Goal: Task Accomplishment & Management: Use online tool/utility

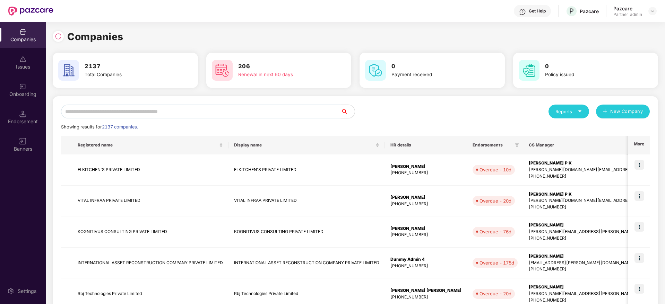
click at [185, 113] on input "text" at bounding box center [201, 112] width 280 height 14
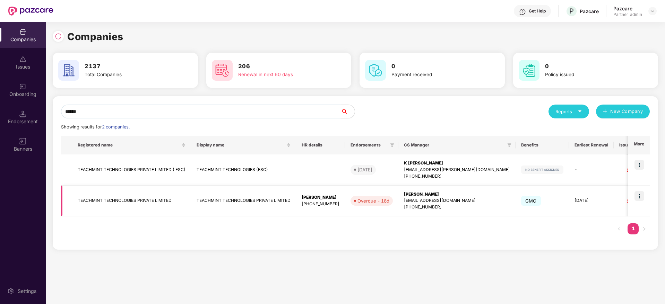
type input "******"
click at [642, 195] on img at bounding box center [639, 196] width 10 height 10
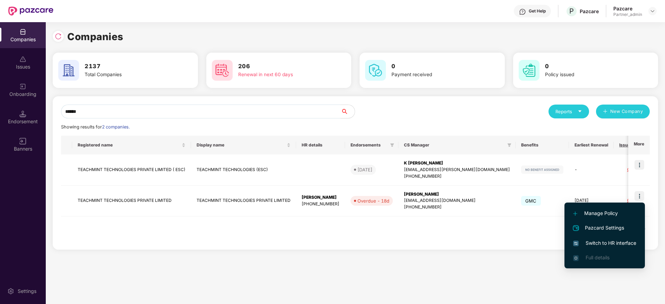
click at [597, 241] on span "Switch to HR interface" at bounding box center [604, 244] width 63 height 8
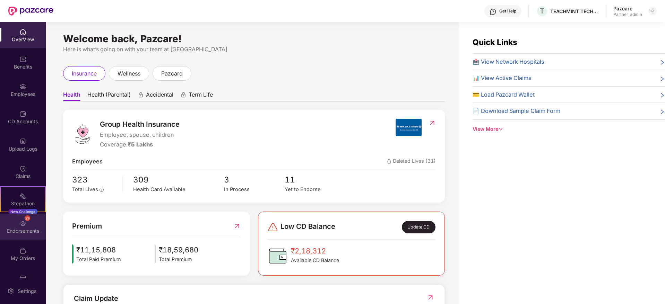
click at [24, 234] on div "29 Endorsements" at bounding box center [23, 227] width 46 height 26
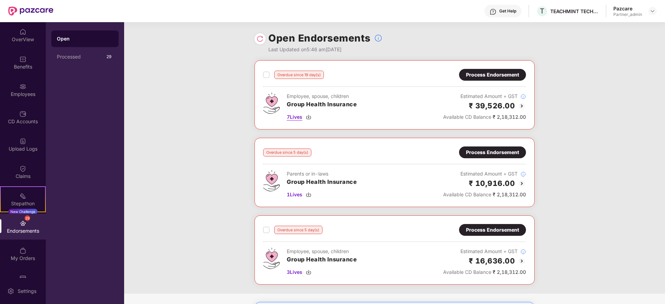
click at [310, 119] on img at bounding box center [309, 117] width 6 height 6
click at [257, 37] on img at bounding box center [260, 38] width 7 height 7
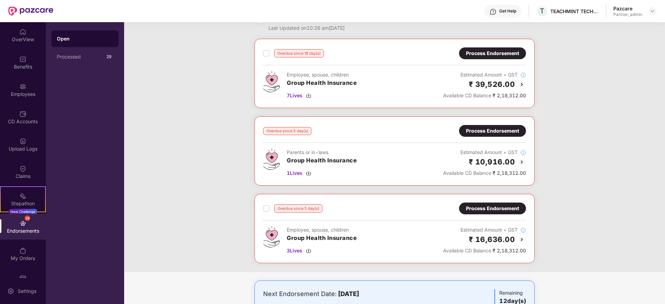
scroll to position [6, 0]
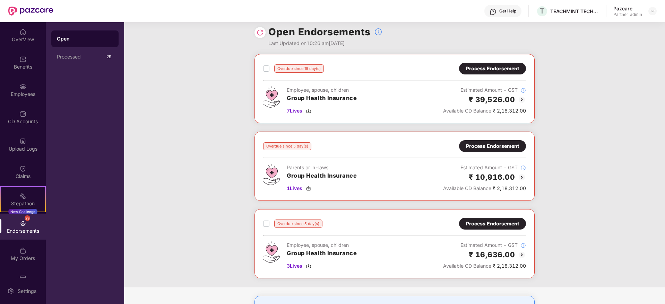
click at [310, 110] on img at bounding box center [309, 111] width 6 height 6
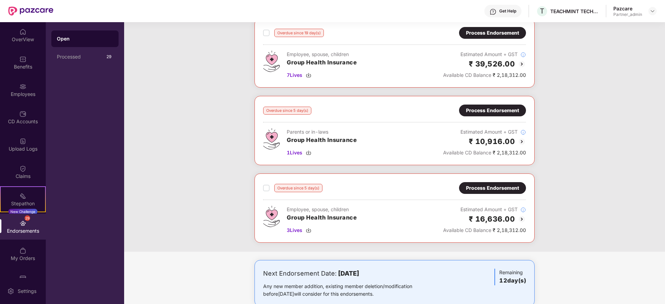
scroll to position [58, 0]
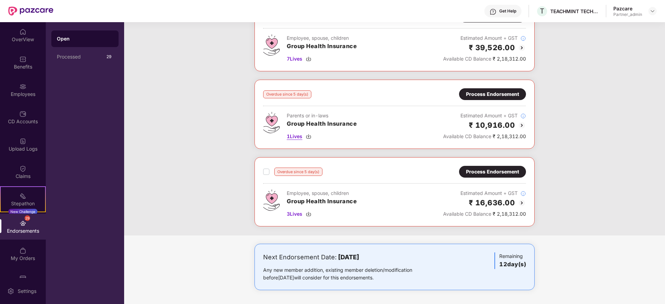
click at [311, 135] on img at bounding box center [309, 137] width 6 height 6
click at [307, 215] on img at bounding box center [309, 214] width 6 height 6
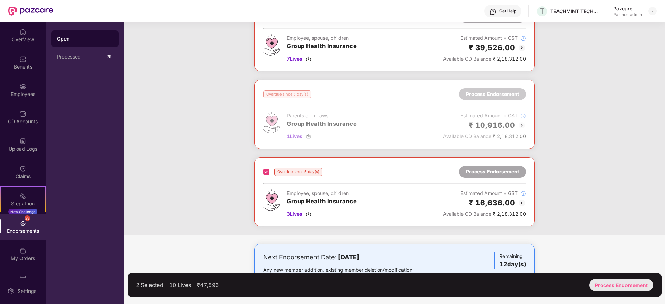
click at [634, 286] on div "Process Endorsement" at bounding box center [621, 285] width 64 height 12
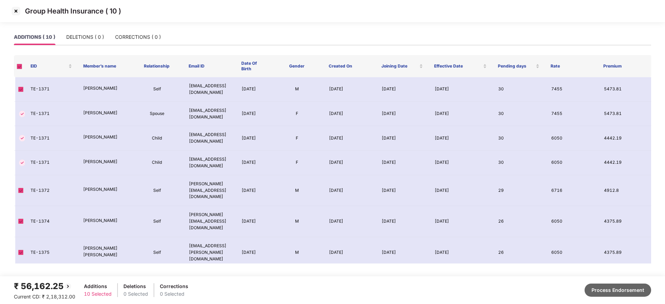
click at [629, 292] on button "Process Endorsement" at bounding box center [618, 290] width 67 height 13
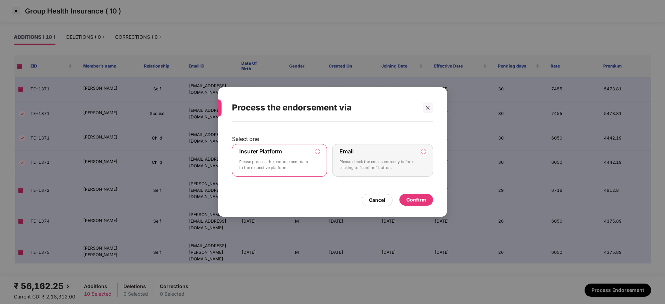
click at [415, 196] on div "Confirm" at bounding box center [416, 200] width 20 height 8
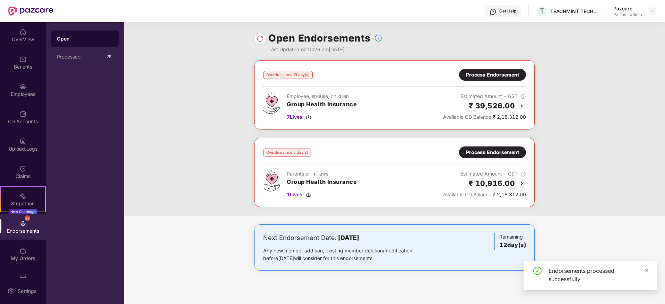
click at [254, 38] on div at bounding box center [259, 38] width 11 height 11
click at [261, 37] on img at bounding box center [260, 38] width 7 height 7
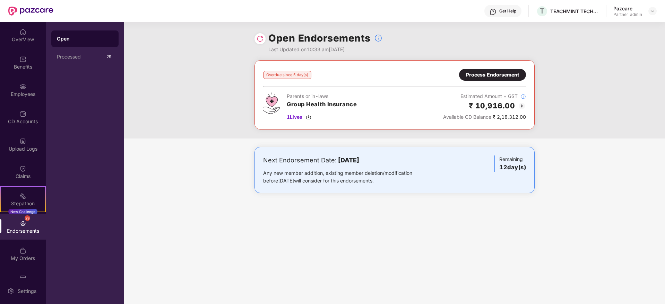
click at [501, 75] on div "Process Endorsement" at bounding box center [492, 75] width 53 height 8
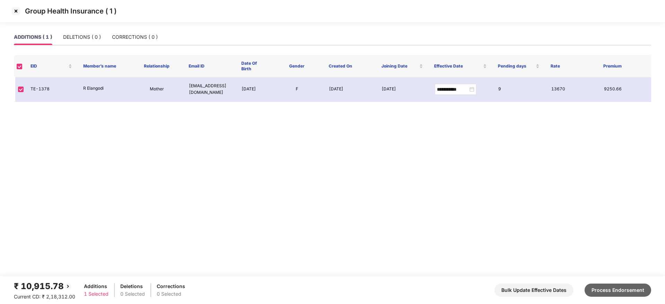
click at [622, 290] on button "Process Endorsement" at bounding box center [618, 290] width 67 height 13
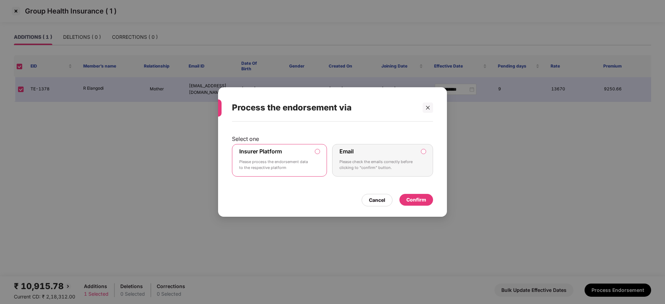
click at [422, 194] on div "Confirm" at bounding box center [416, 200] width 34 height 12
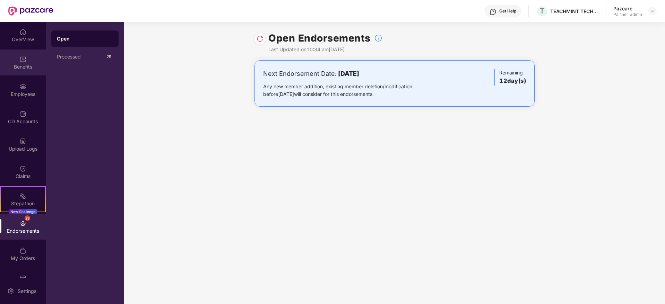
click at [27, 74] on div "Benefits" at bounding box center [23, 63] width 46 height 26
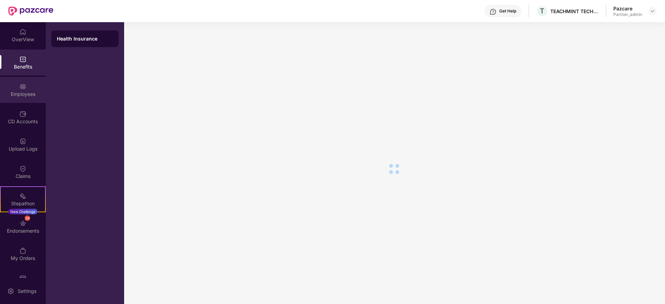
click at [26, 94] on div "Employees" at bounding box center [23, 94] width 46 height 7
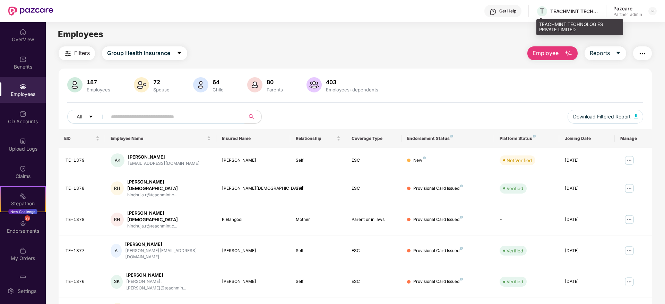
click at [568, 12] on div "TEACHMINT TECHNOLOGIES PRIVATE LIMITED" at bounding box center [574, 11] width 49 height 7
copy div "TEACHMINT"
click at [651, 12] on img at bounding box center [653, 11] width 6 height 6
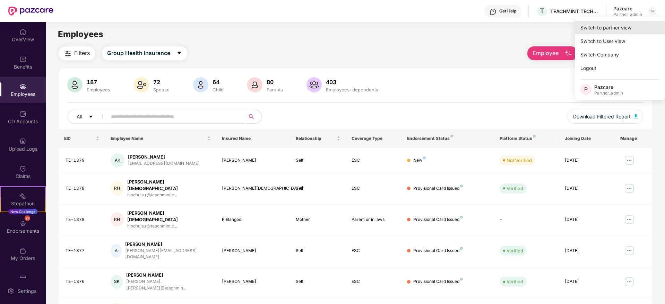
click at [640, 24] on div "Switch to partner view" at bounding box center [620, 28] width 90 height 14
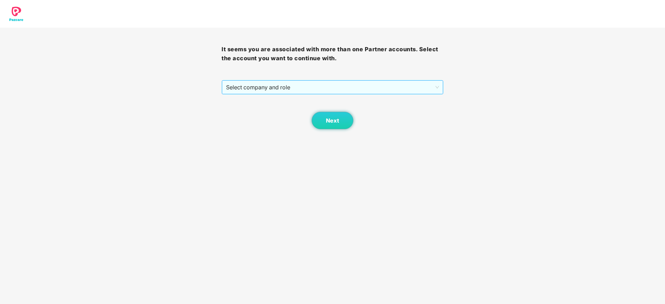
click at [364, 81] on span "Select company and role" at bounding box center [332, 87] width 213 height 13
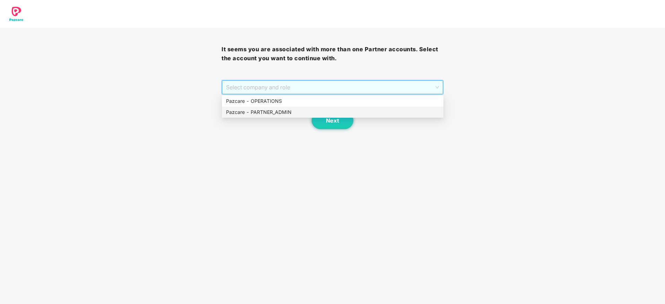
click at [293, 112] on div "Pazcare - PARTNER_ADMIN" at bounding box center [332, 113] width 213 height 8
click at [343, 116] on button "Next" at bounding box center [333, 120] width 42 height 17
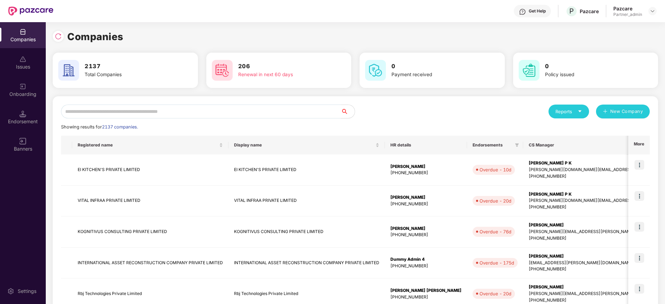
click at [217, 109] on input "text" at bounding box center [201, 112] width 280 height 14
paste input "*********"
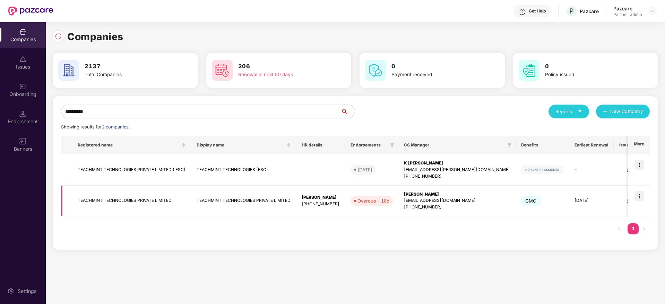
type input "*********"
click at [427, 199] on div "[EMAIL_ADDRESS][DOMAIN_NAME]" at bounding box center [457, 201] width 106 height 7
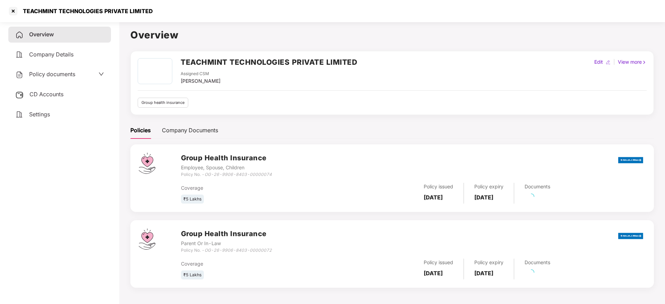
click at [30, 89] on div "CD Accounts" at bounding box center [59, 95] width 103 height 16
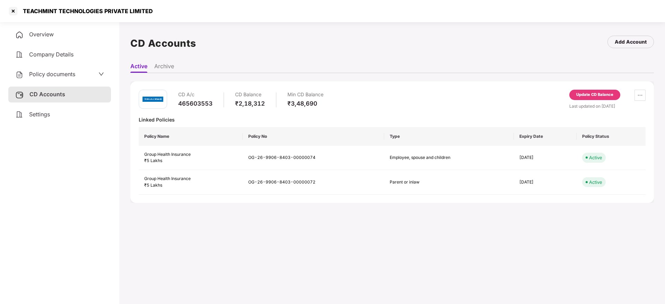
click at [602, 90] on div "Update CD Balance" at bounding box center [594, 95] width 51 height 10
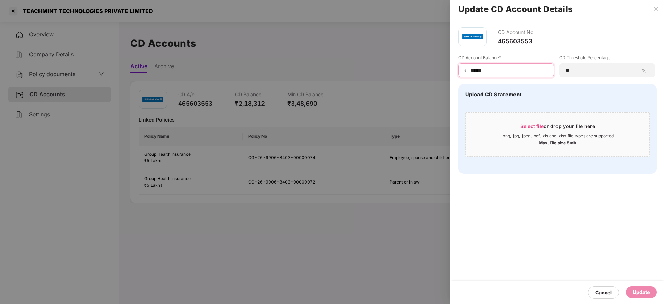
drag, startPoint x: 510, startPoint y: 68, endPoint x: 405, endPoint y: 76, distance: 106.0
click at [378, 57] on div "Update CD Account Details CD Account No. 465603553 CD Account Balance* ₹ ******…" at bounding box center [332, 152] width 665 height 304
paste input
type input "******"
click at [552, 123] on div "Select file or drop your file here" at bounding box center [557, 128] width 75 height 10
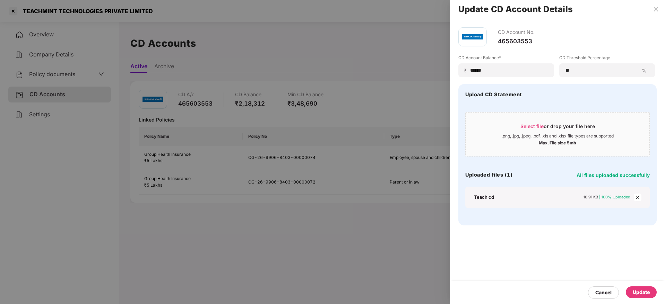
click at [640, 293] on div "Update" at bounding box center [641, 293] width 17 height 8
